Goal: Transaction & Acquisition: Purchase product/service

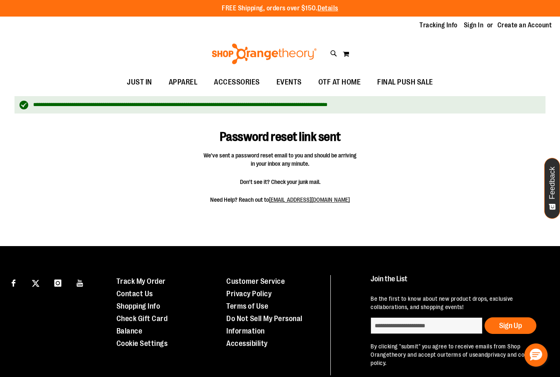
type input "**********"
click at [39, 60] on div "Toggle Nav Search Popular Suggestions Advanced Search" at bounding box center [280, 54] width 560 height 38
drag, startPoint x: 485, startPoint y: 24, endPoint x: 480, endPoint y: 24, distance: 5.0
click at [485, 24] on li "Sign In" at bounding box center [477, 26] width 27 height 10
click at [477, 24] on link "Sign In" at bounding box center [474, 25] width 20 height 9
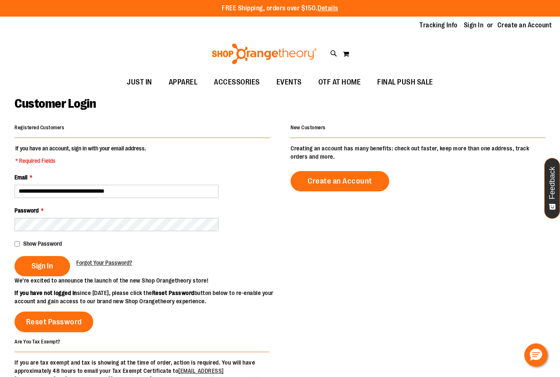
click at [22, 243] on div "Show Password" at bounding box center [141, 243] width 255 height 8
click at [12, 242] on main "**********" at bounding box center [280, 273] width 560 height 362
click at [29, 251] on fieldset "**********" at bounding box center [141, 210] width 255 height 132
click at [37, 257] on button "Sign In" at bounding box center [42, 266] width 56 height 20
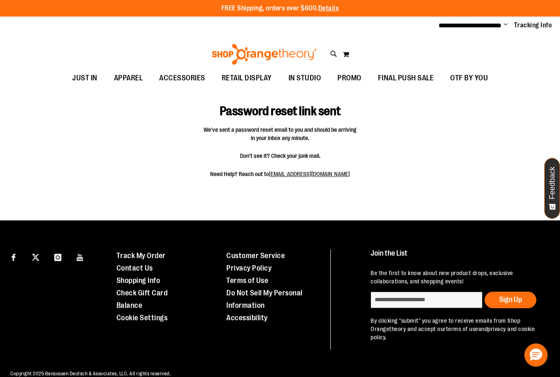
type input "**********"
click at [503, 20] on div "**********" at bounding box center [280, 26] width 560 height 18
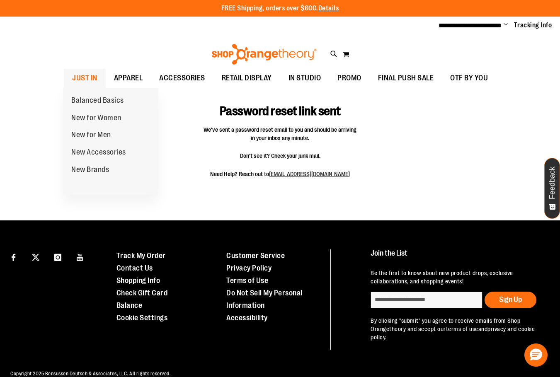
click at [97, 76] on link "JUST IN" at bounding box center [85, 78] width 42 height 19
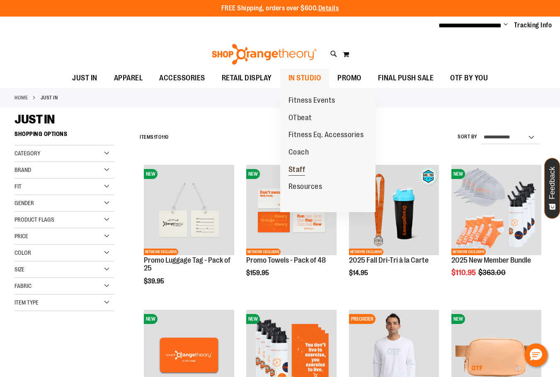
type input "**********"
click at [300, 172] on span "Staff" at bounding box center [296, 170] width 17 height 10
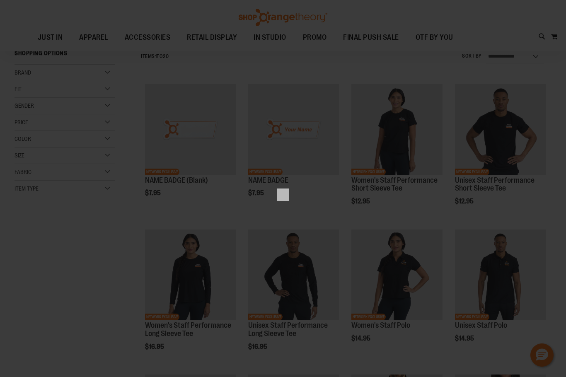
scroll to position [80, 0]
type input "**********"
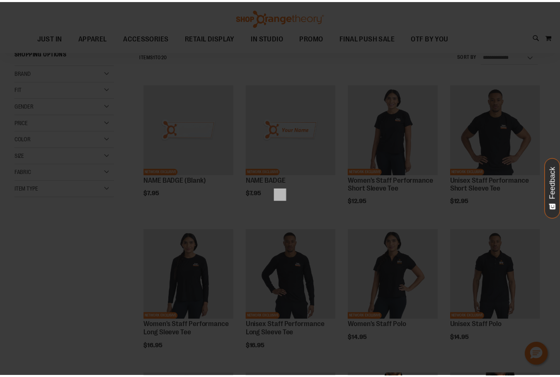
scroll to position [0, 0]
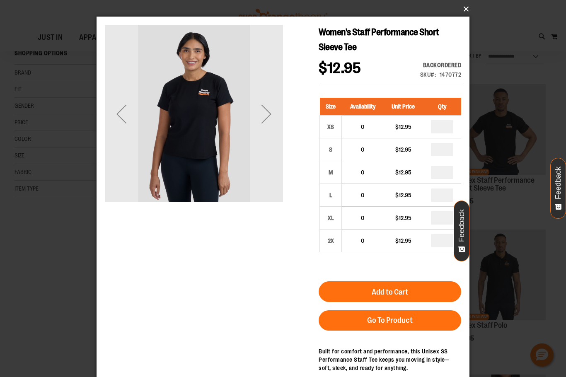
click at [466, 12] on button "×" at bounding box center [285, 9] width 373 height 18
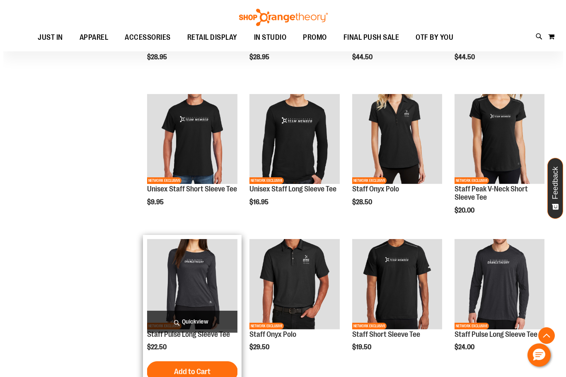
scroll to position [494, 0]
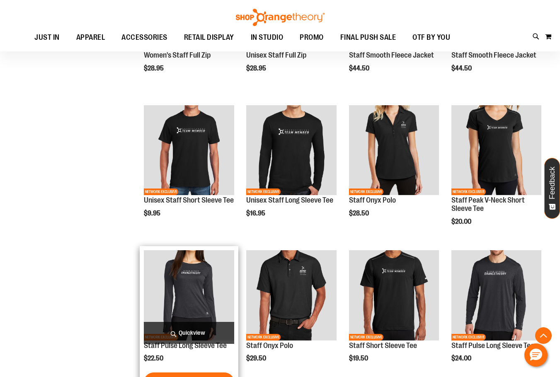
click at [206, 333] on span "Quickview" at bounding box center [189, 333] width 90 height 22
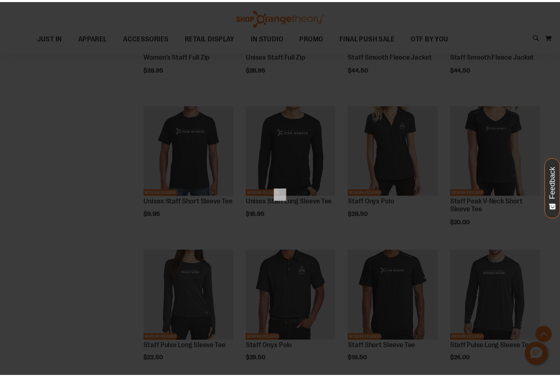
scroll to position [0, 0]
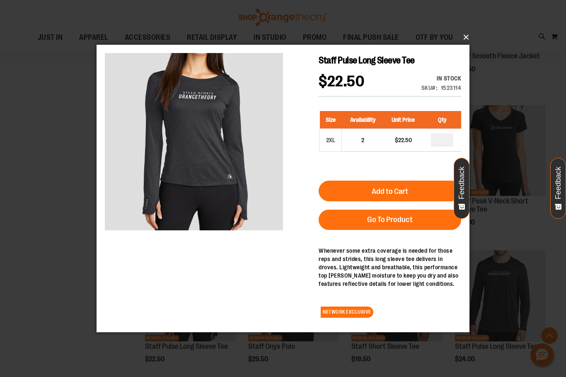
click at [464, 36] on button "×" at bounding box center [285, 37] width 373 height 18
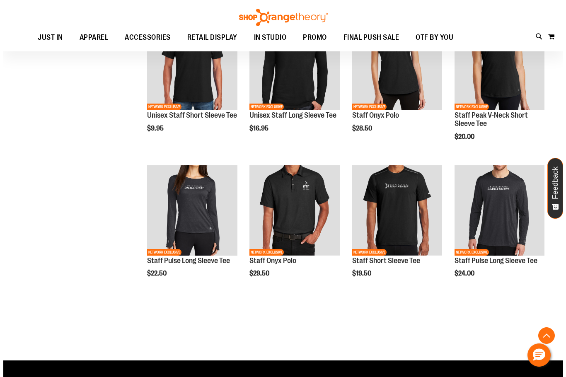
scroll to position [494, 0]
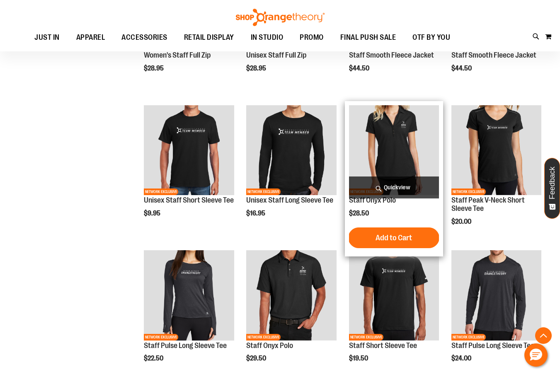
click at [391, 179] on span "Quickview" at bounding box center [394, 187] width 90 height 22
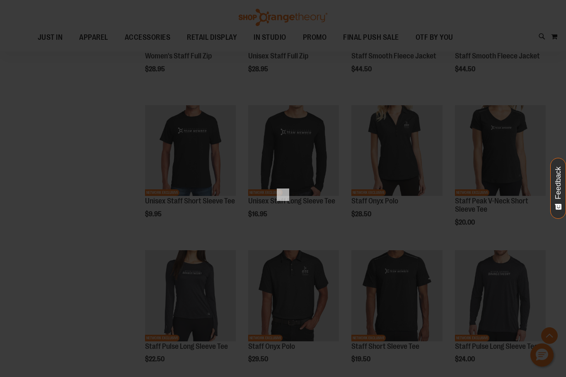
scroll to position [0, 0]
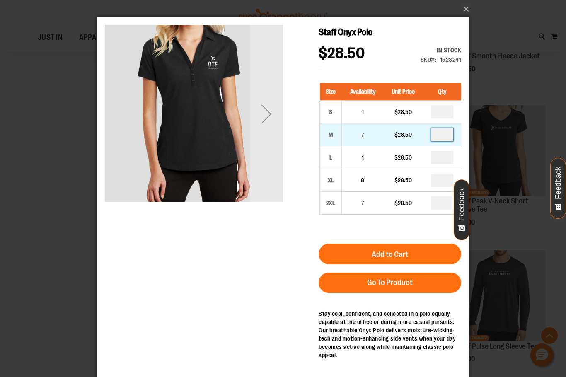
click at [439, 136] on input "number" at bounding box center [442, 134] width 22 height 13
type input "*"
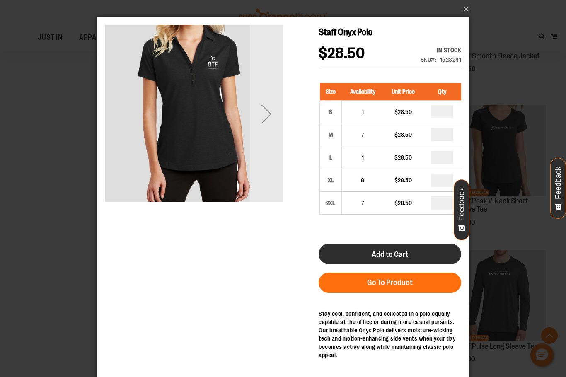
click at [391, 251] on span "Add to Cart" at bounding box center [390, 254] width 36 height 9
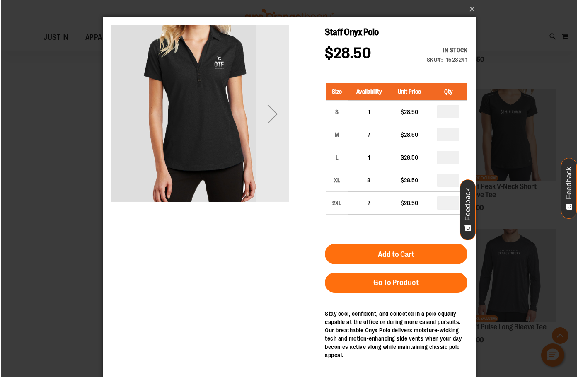
scroll to position [496, 0]
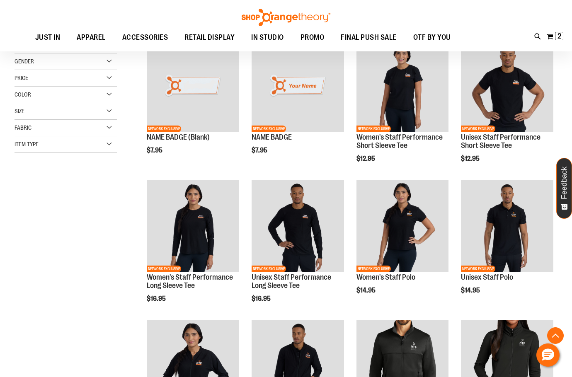
scroll to position [601, 0]
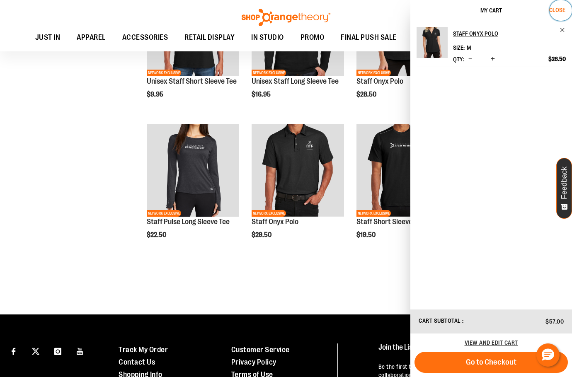
click at [559, 11] on span "Close" at bounding box center [557, 10] width 16 height 7
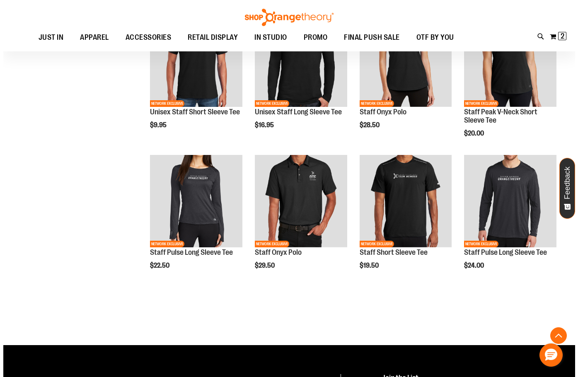
scroll to position [518, 0]
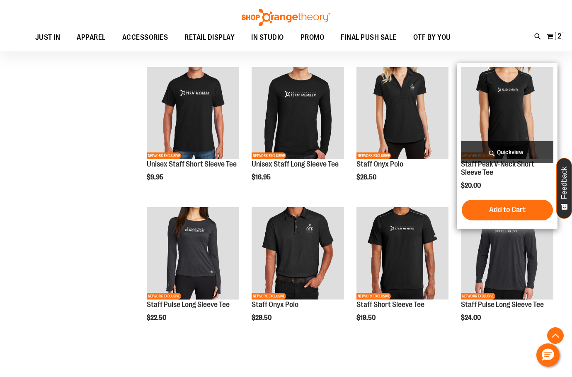
click at [515, 150] on span "Quickview" at bounding box center [507, 152] width 92 height 22
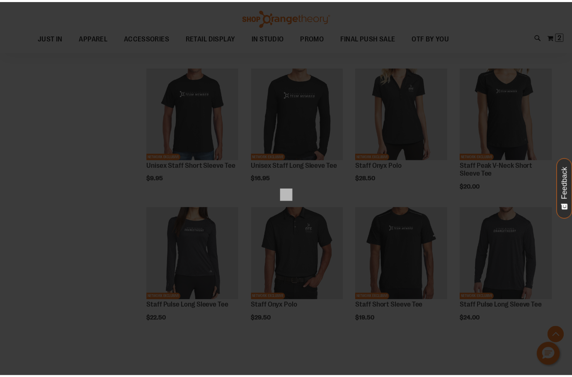
scroll to position [0, 0]
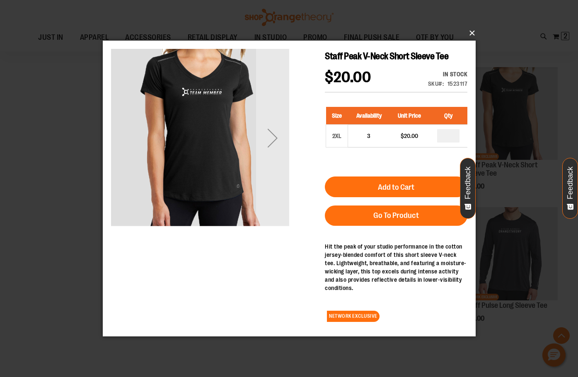
click at [474, 36] on button "×" at bounding box center [291, 33] width 373 height 18
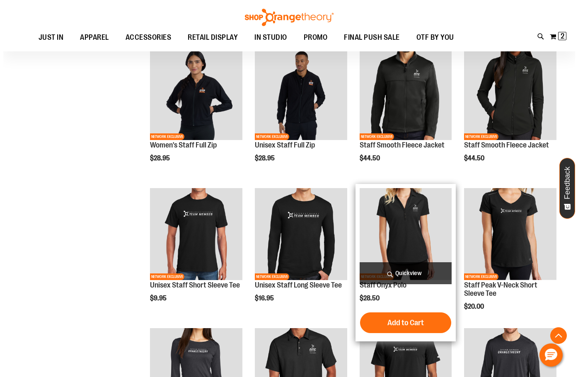
scroll to position [461, 0]
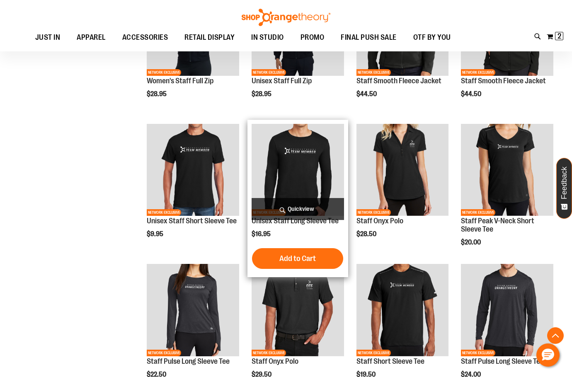
click at [306, 203] on span "Quickview" at bounding box center [297, 209] width 92 height 22
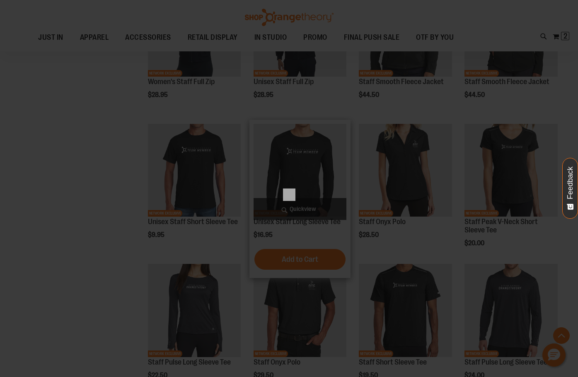
scroll to position [0, 0]
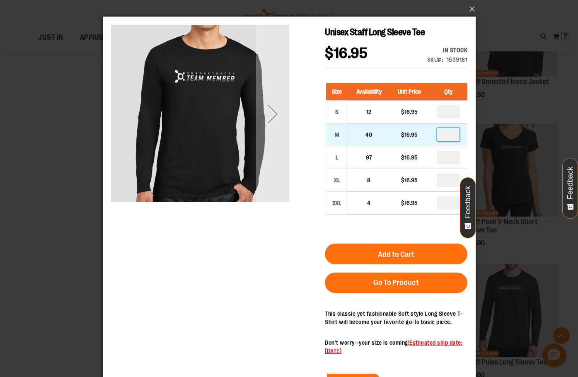
click at [453, 132] on input "number" at bounding box center [448, 134] width 22 height 13
type input "*"
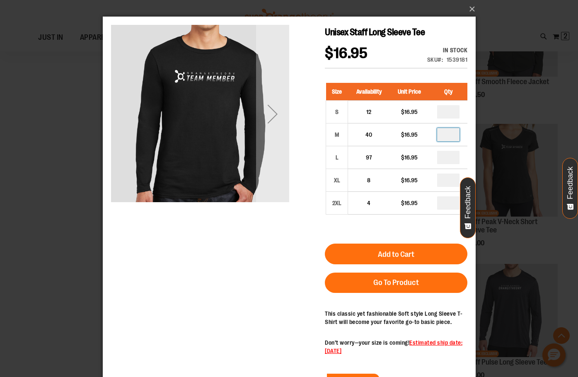
click at [400, 243] on form "Size Availability Unit Price Qty S 12 $16.95 * M" at bounding box center [395, 184] width 143 height 218
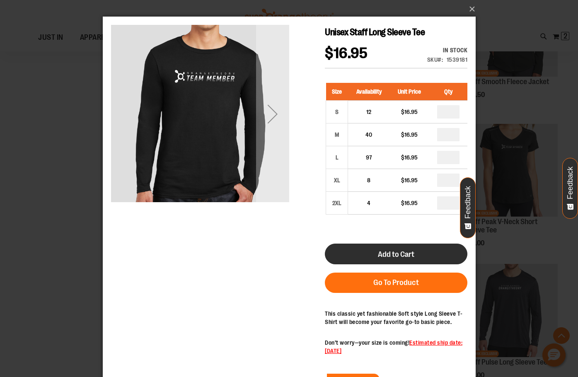
click at [400, 245] on button "Add to Cart" at bounding box center [395, 254] width 143 height 21
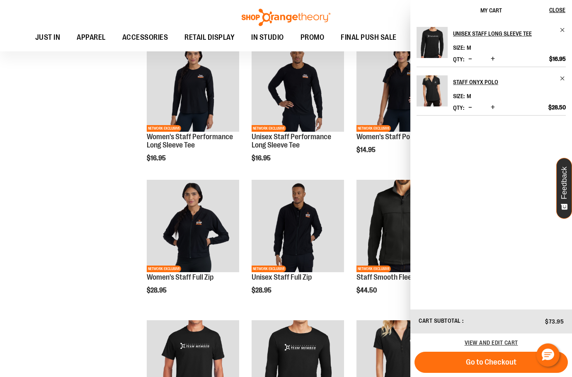
scroll to position [290, 0]
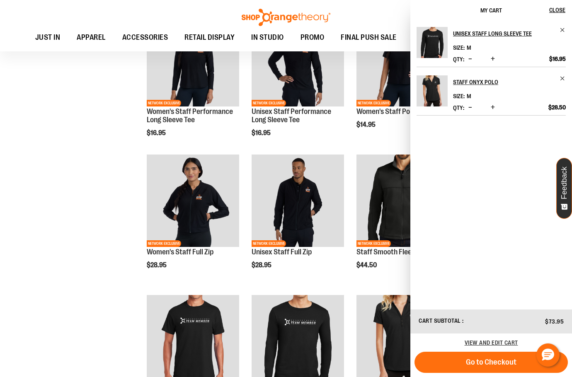
click at [131, 234] on div "**********" at bounding box center [343, 228] width 430 height 785
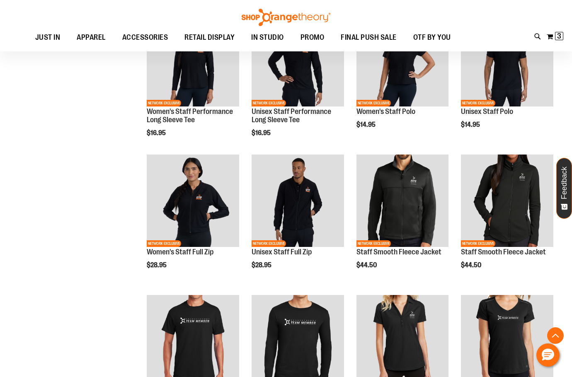
scroll to position [601, 0]
